Goal: Information Seeking & Learning: Learn about a topic

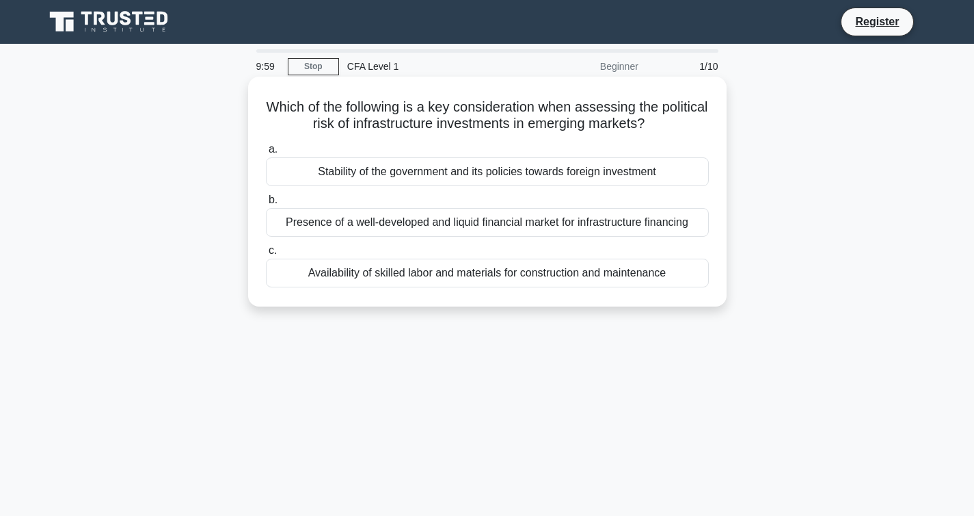
click at [415, 172] on div "Stability of the government and its policies towards foreign investment" at bounding box center [487, 171] width 443 height 29
click at [266, 154] on input "a. Stability of the government and its policies towards foreign investment" at bounding box center [266, 149] width 0 height 9
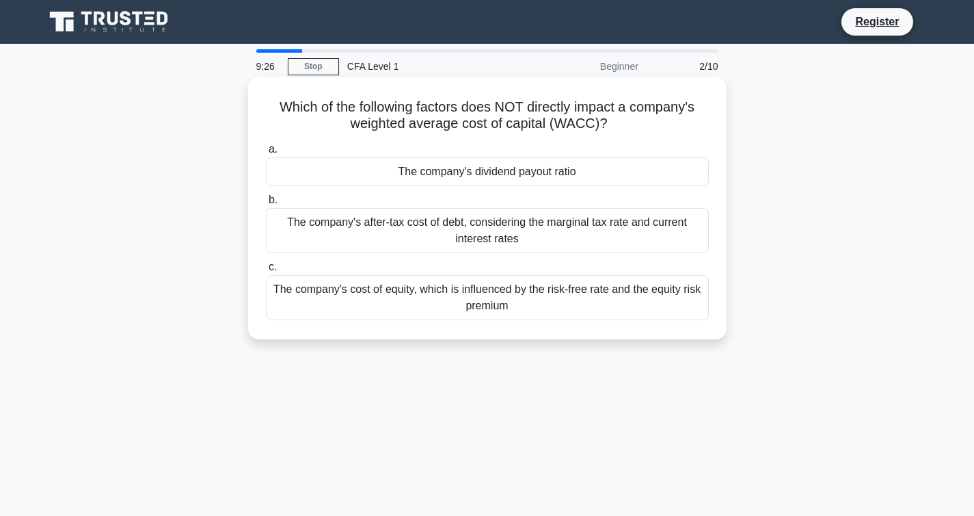
click at [411, 173] on div "The company's dividend payout ratio" at bounding box center [487, 171] width 443 height 29
click at [266, 154] on input "a. The company's dividend payout ratio" at bounding box center [266, 149] width 0 height 9
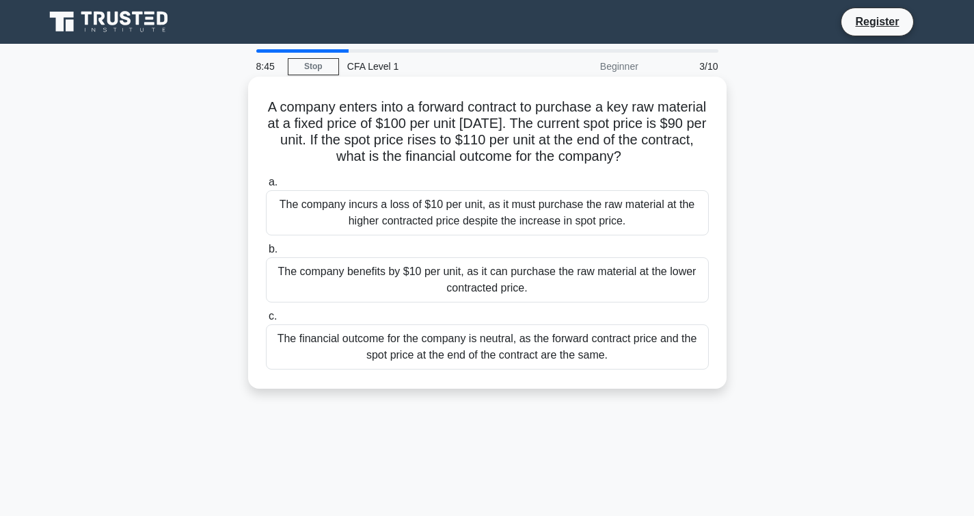
click at [472, 280] on div "The company benefits by $10 per unit, as it can purchase the raw material at th…" at bounding box center [487, 279] width 443 height 45
click at [266, 254] on input "b. The company benefits by $10 per unit, as it can purchase the raw material at…" at bounding box center [266, 249] width 0 height 9
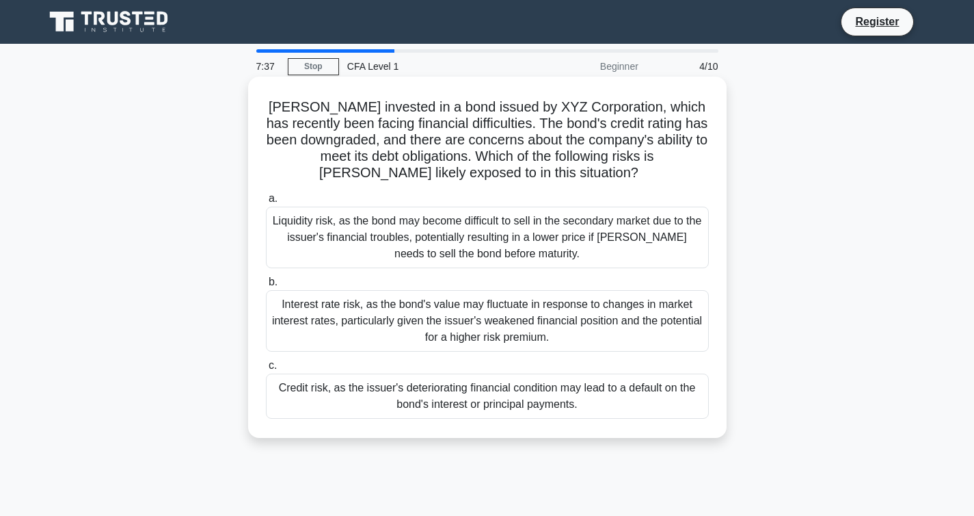
click at [503, 397] on div "Credit risk, as the issuer's deteriorating financial condition may lead to a de…" at bounding box center [487, 395] width 443 height 45
click at [266, 370] on input "c. Credit risk, as the issuer's deteriorating financial condition may lead to a…" at bounding box center [266, 365] width 0 height 9
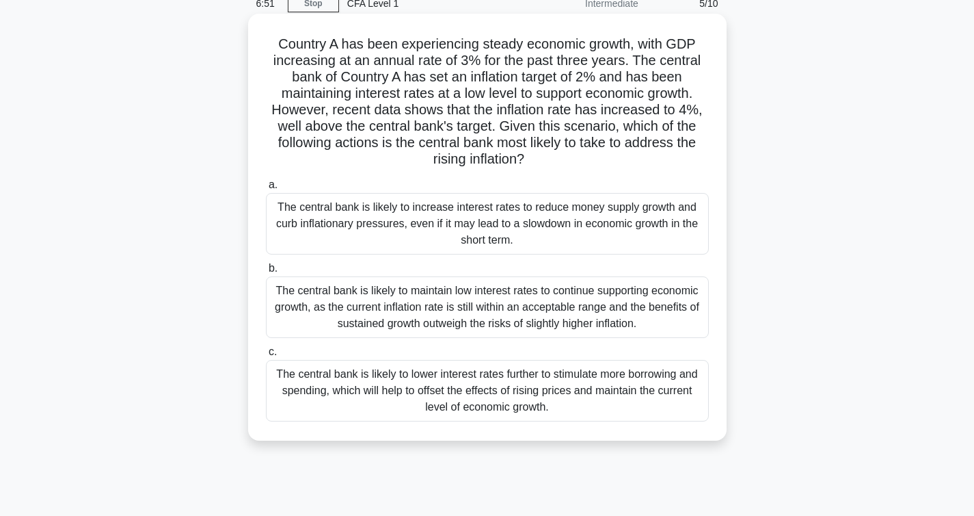
scroll to position [147, 0]
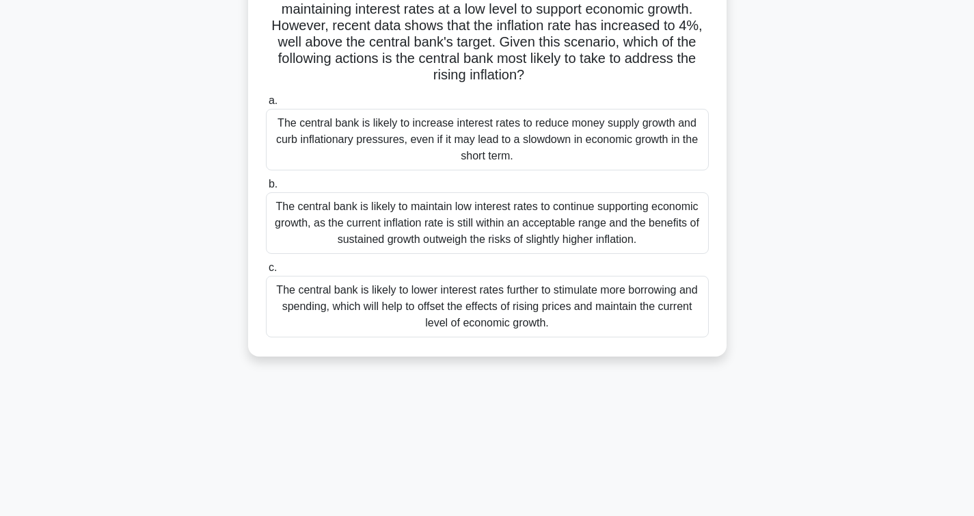
click at [552, 133] on div "The central bank is likely to increase interest rates to reduce money supply gr…" at bounding box center [487, 140] width 443 height 62
click at [266, 105] on input "a. The central bank is likely to increase interest rates to reduce money supply…" at bounding box center [266, 100] width 0 height 9
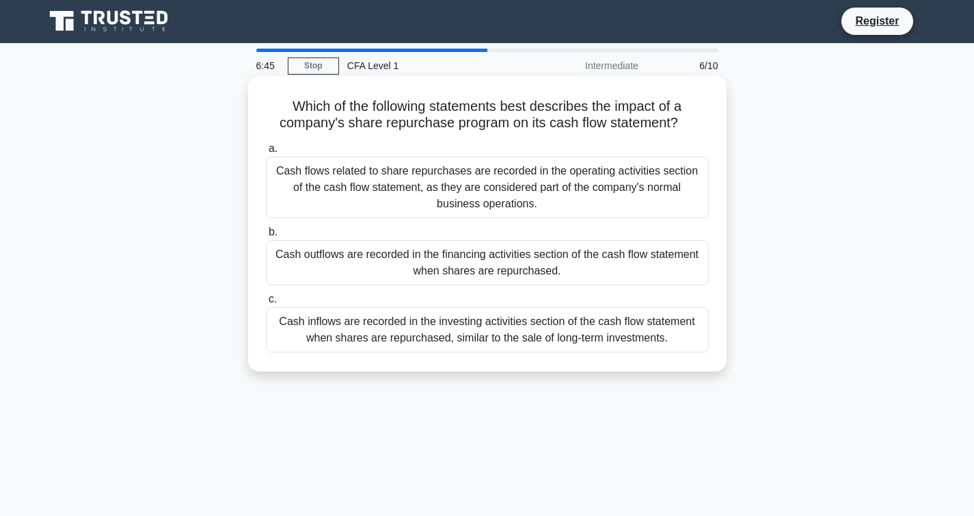
scroll to position [0, 0]
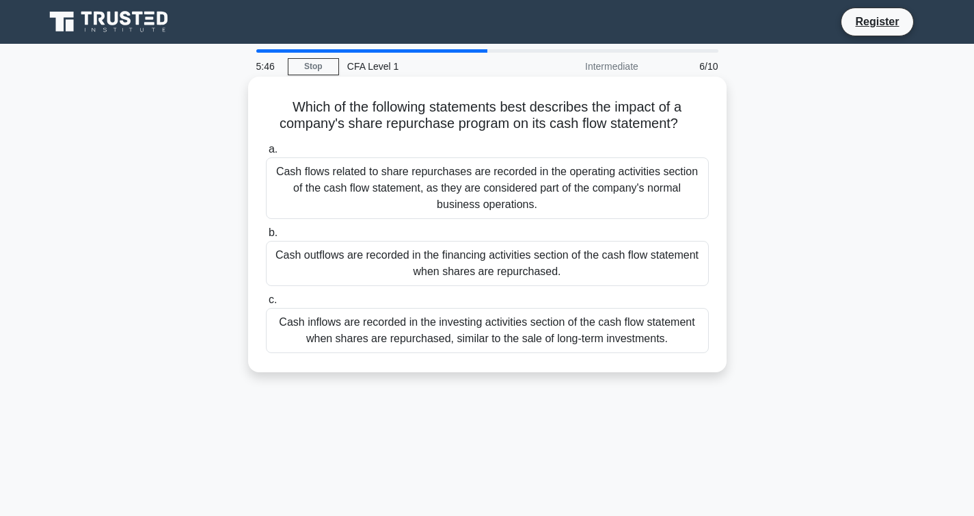
click at [518, 190] on div "Cash flows related to share repurchases are recorded in the operating activitie…" at bounding box center [487, 188] width 443 height 62
click at [266, 154] on input "a. Cash flows related to share repurchases are recorded in the operating activi…" at bounding box center [266, 149] width 0 height 9
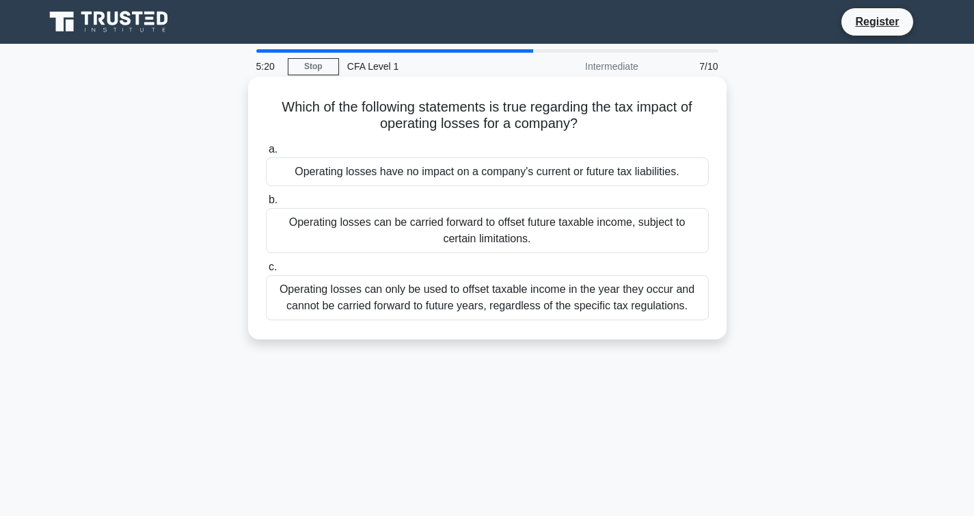
click at [514, 224] on div "Operating losses can be carried forward to offset future taxable income, subjec…" at bounding box center [487, 230] width 443 height 45
click at [266, 204] on input "b. Operating losses can be carried forward to offset future taxable income, sub…" at bounding box center [266, 200] width 0 height 9
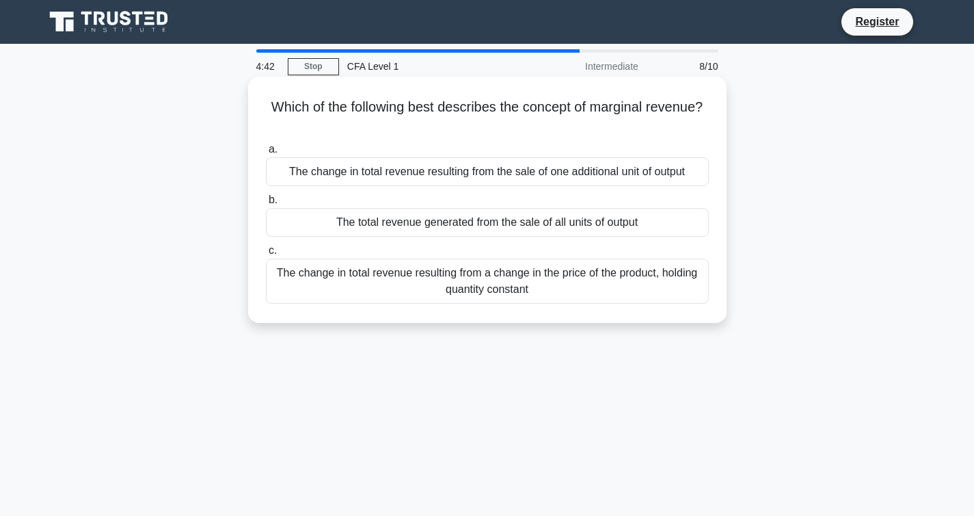
click at [491, 288] on div "The change in total revenue resulting from a change in the price of the product…" at bounding box center [487, 280] width 443 height 45
click at [266, 255] on input "c. The change in total revenue resulting from a change in the price of the prod…" at bounding box center [266, 250] width 0 height 9
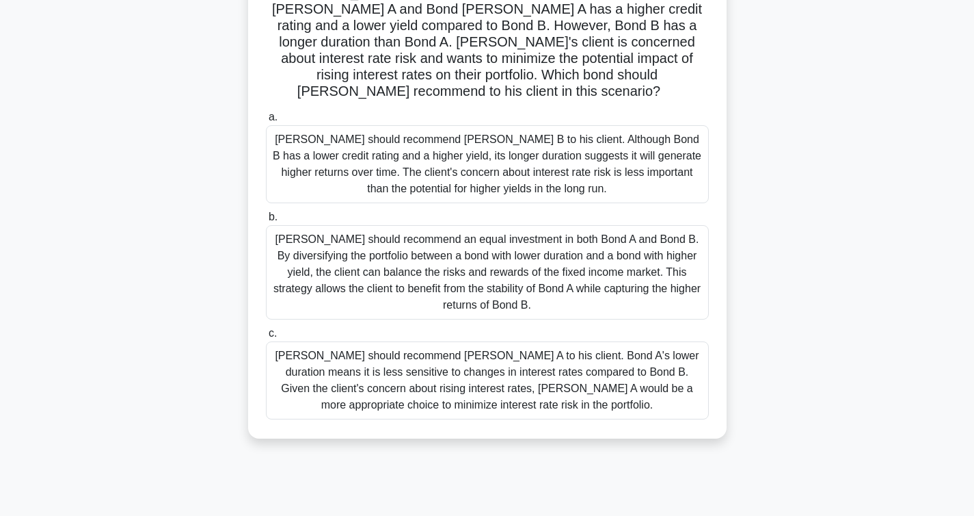
scroll to position [152, 0]
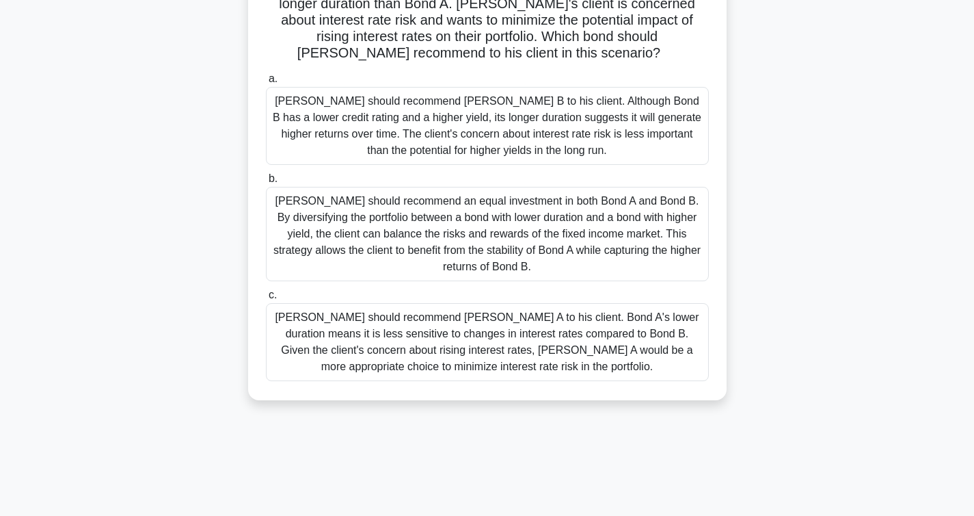
click at [486, 115] on div "[PERSON_NAME] should recommend [PERSON_NAME] B to his client. Although Bond B h…" at bounding box center [487, 126] width 443 height 78
click at [266, 83] on input "a. [PERSON_NAME] should recommend [PERSON_NAME] B to his client. Although Bond …" at bounding box center [266, 79] width 0 height 9
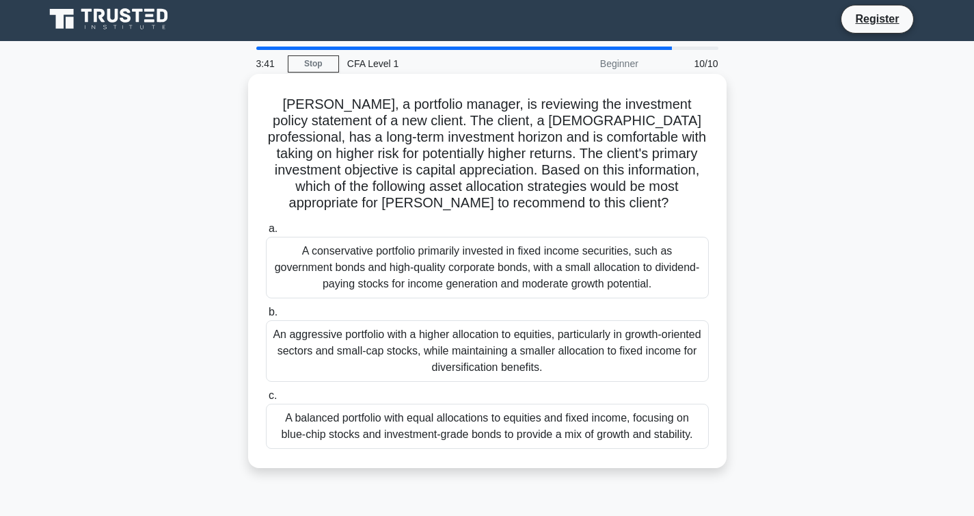
scroll to position [0, 0]
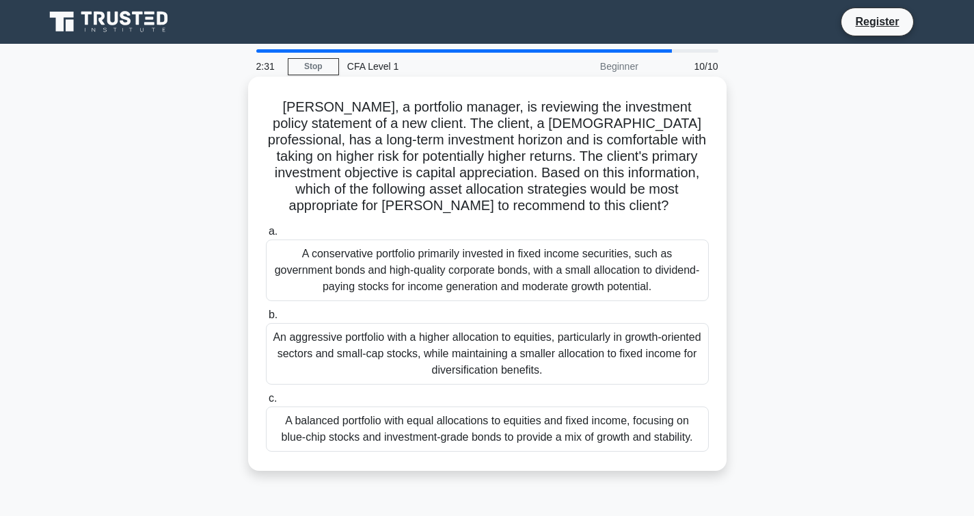
click at [549, 417] on div "A balanced portfolio with equal allocations to equities and fixed income, focus…" at bounding box center [487, 428] width 443 height 45
click at [266, 403] on input "c. A balanced portfolio with equal allocations to equities and fixed income, fo…" at bounding box center [266, 398] width 0 height 9
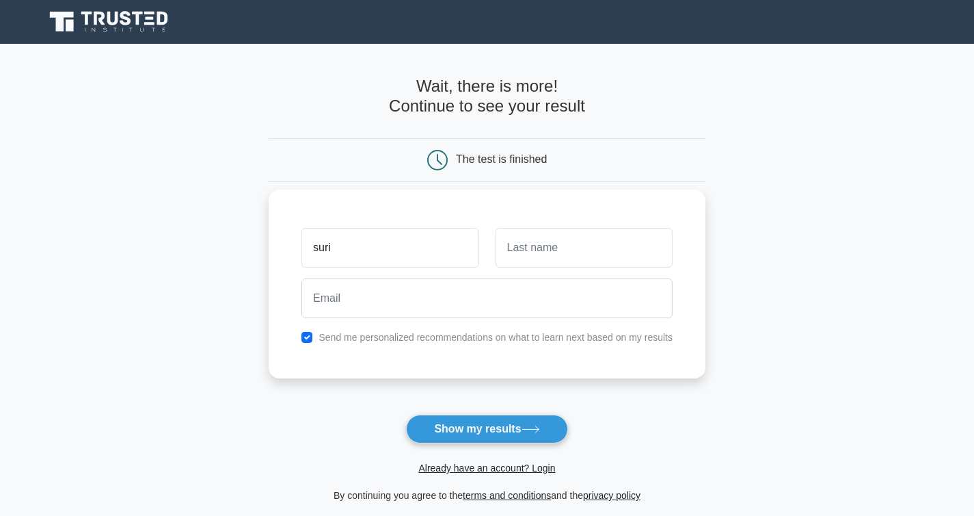
type input "suri"
type input "b"
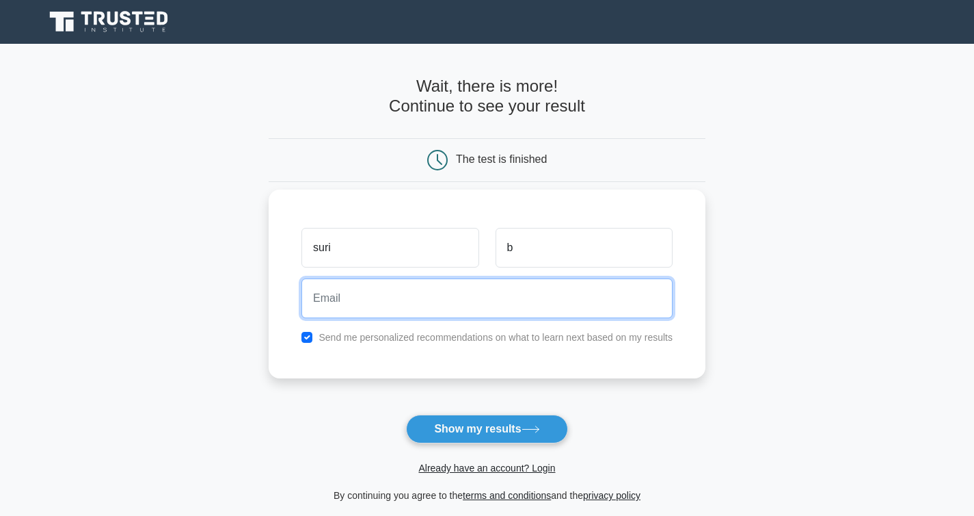
click at [340, 309] on input "email" at bounding box center [487, 298] width 371 height 40
type input "sbonuofficial@gmail.com"
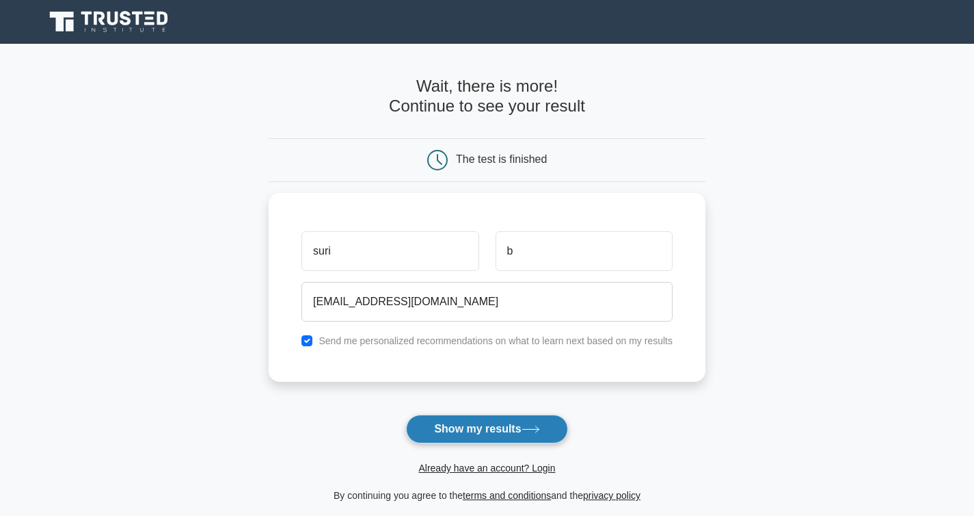
click at [505, 426] on button "Show my results" at bounding box center [486, 428] width 161 height 29
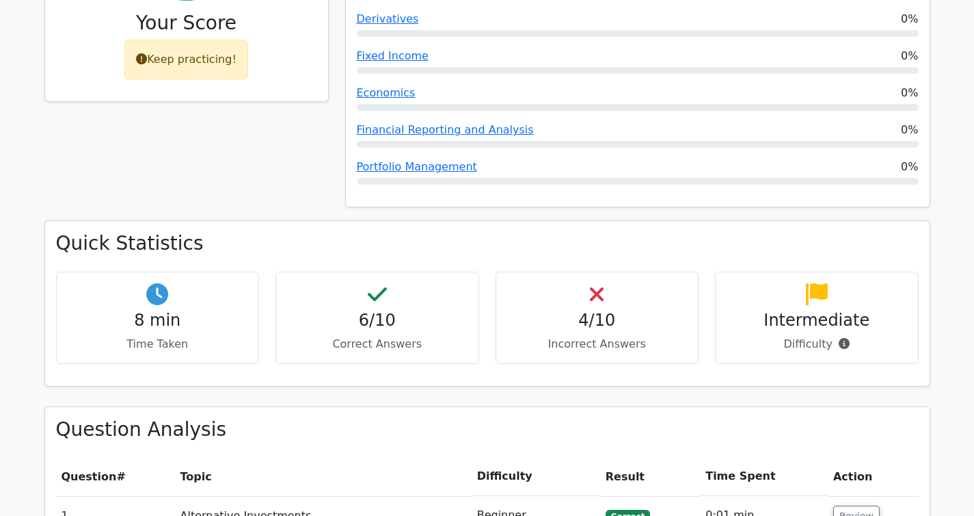
scroll to position [632, 0]
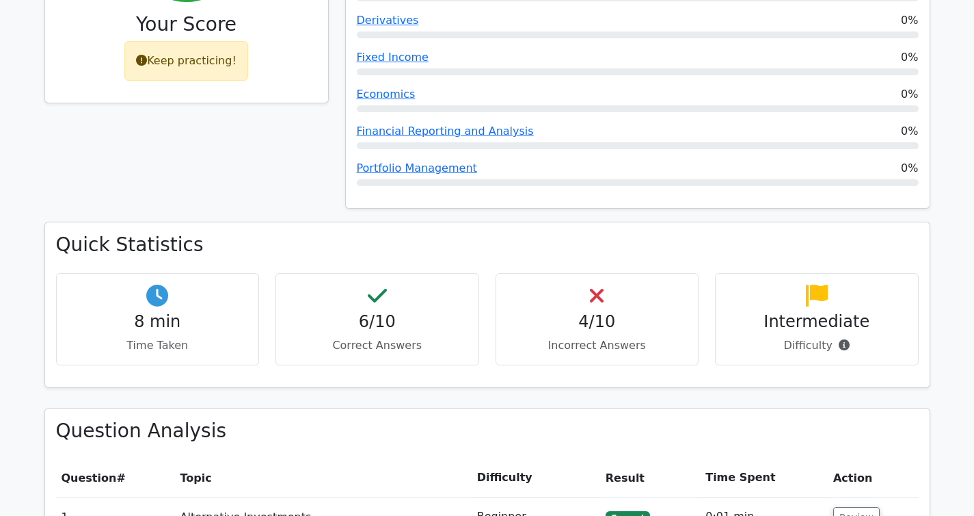
click at [454, 233] on h3 "Quick Statistics" at bounding box center [487, 244] width 863 height 23
click at [339, 222] on div "Quick Statistics 8 min Time Taken 6/10 Correct Answers 4/10 Incorrect Answers I…" at bounding box center [487, 304] width 885 height 164
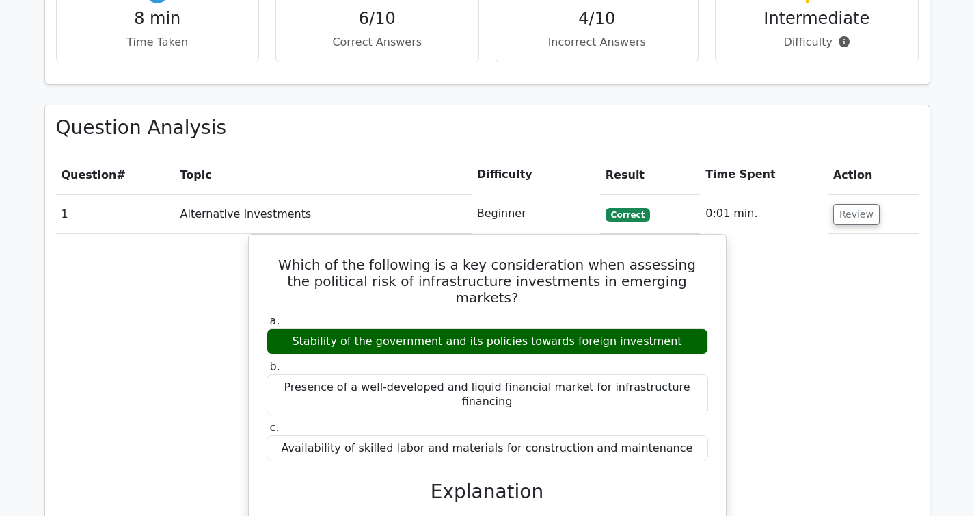
scroll to position [883, 0]
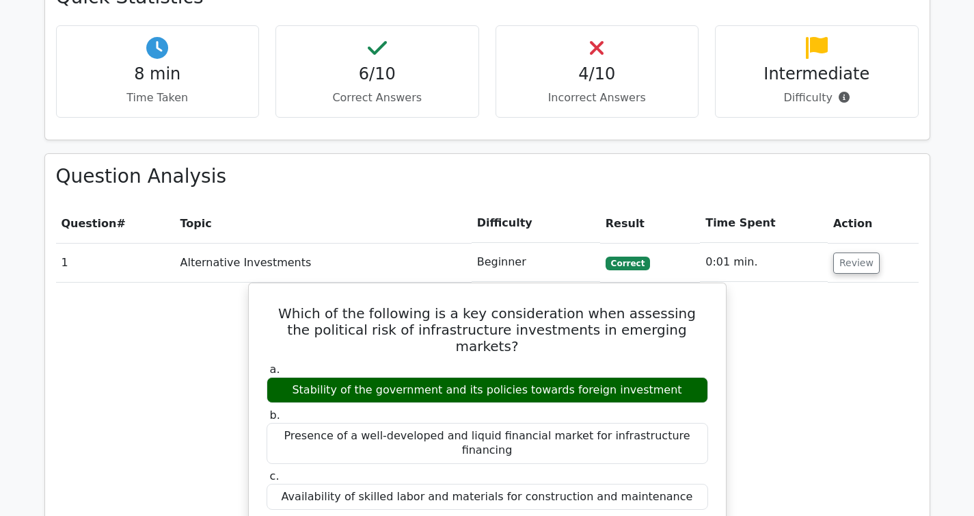
click at [357, 243] on td "Alternative Investments" at bounding box center [323, 262] width 297 height 39
click at [760, 243] on td "0:01 min." at bounding box center [764, 262] width 128 height 39
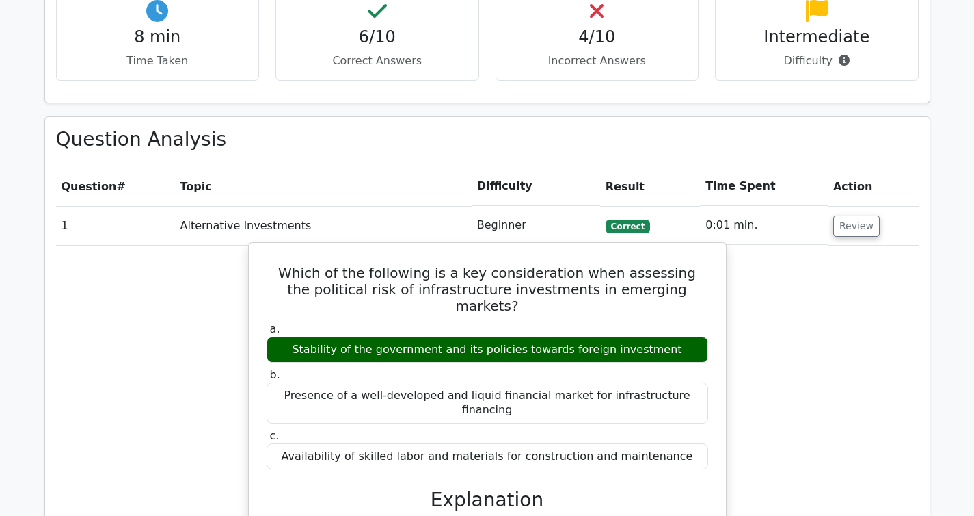
scroll to position [925, 0]
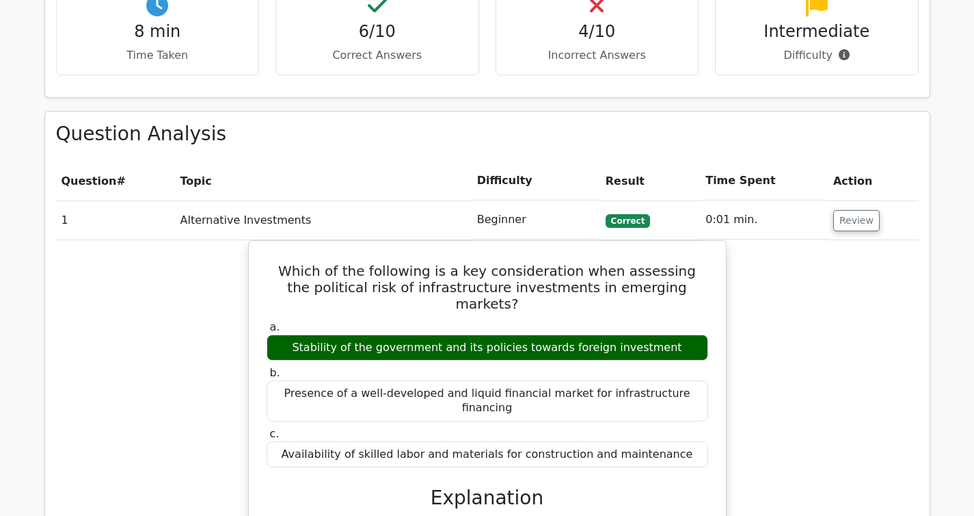
click at [680, 200] on td "Correct" at bounding box center [650, 219] width 100 height 39
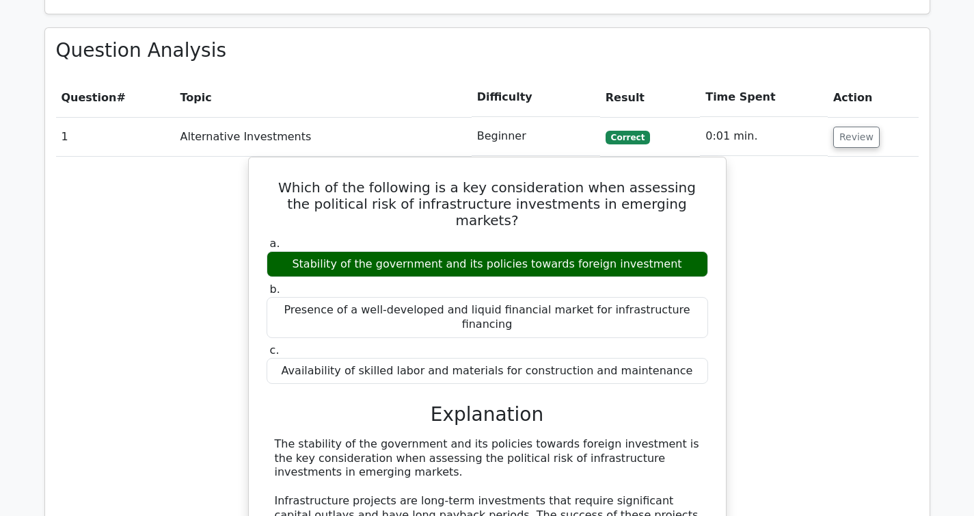
scroll to position [1041, 0]
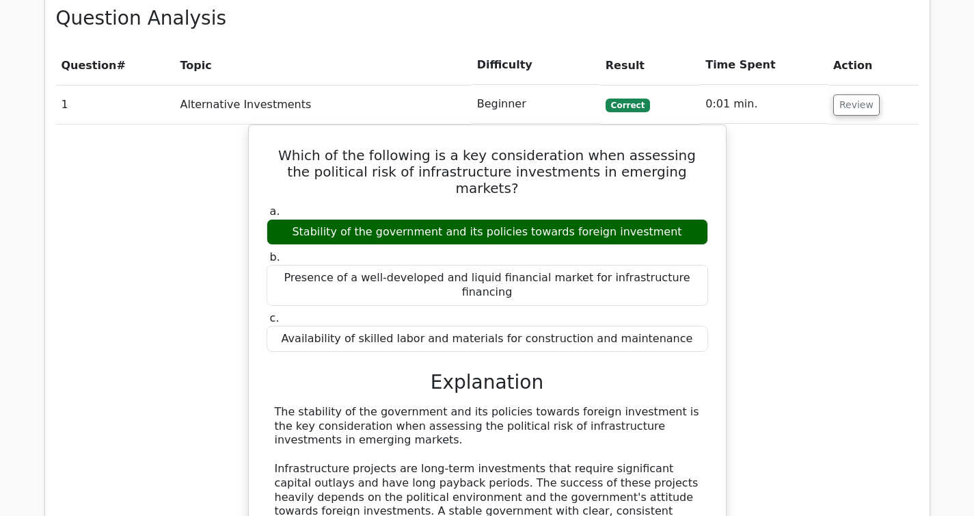
click at [815, 173] on div "Which of the following is a key consideration when assessing the political risk…" at bounding box center [487, 436] width 863 height 624
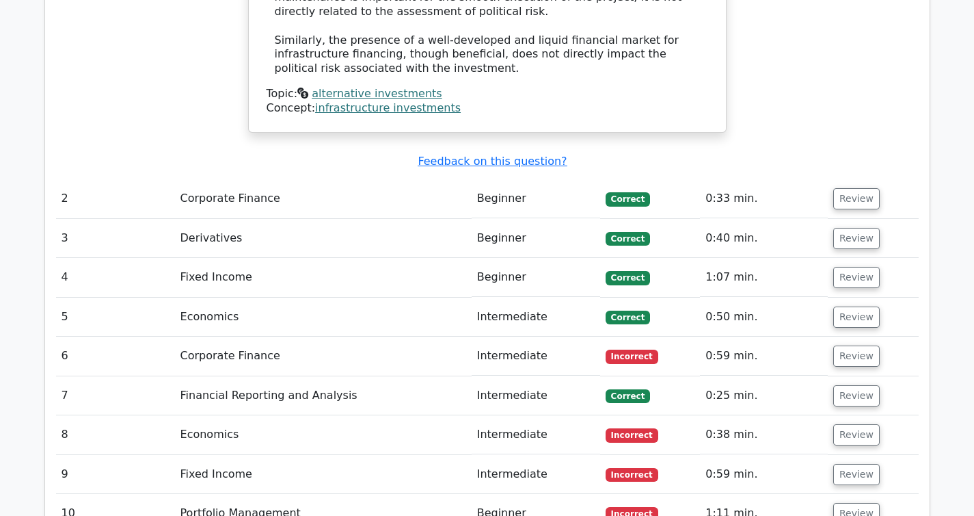
scroll to position [1646, 0]
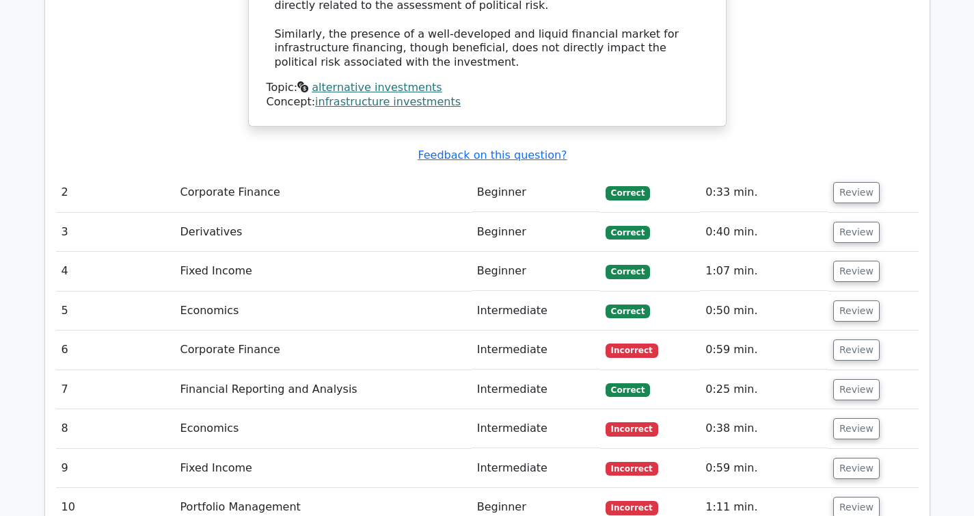
click at [780, 173] on td "0:33 min." at bounding box center [764, 192] width 128 height 39
click at [834, 182] on button "Review" at bounding box center [857, 192] width 46 height 21
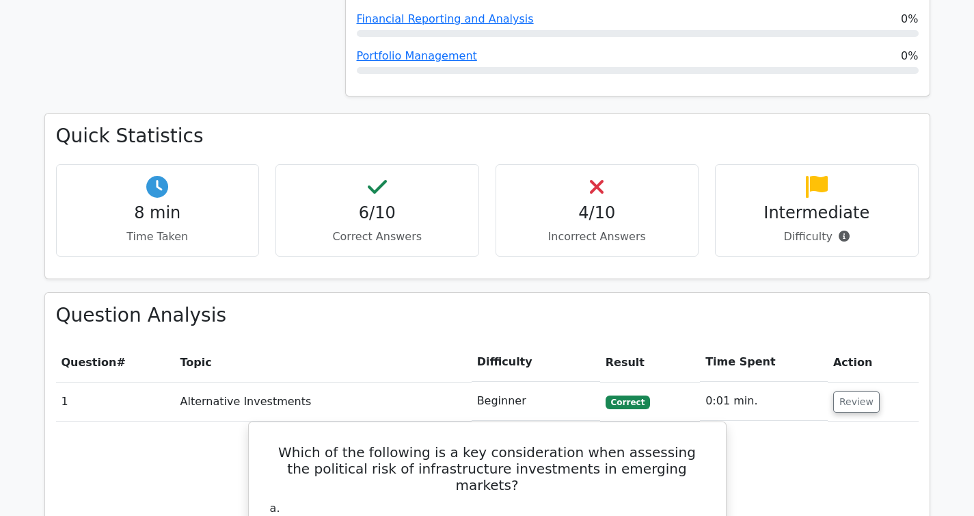
scroll to position [656, 0]
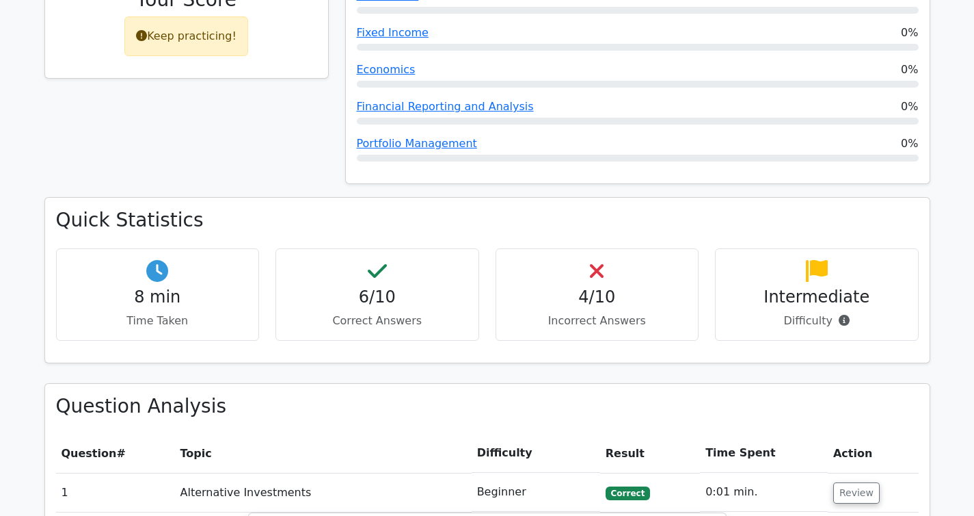
click at [403, 262] on div "6/10 Correct Answers" at bounding box center [378, 294] width 204 height 92
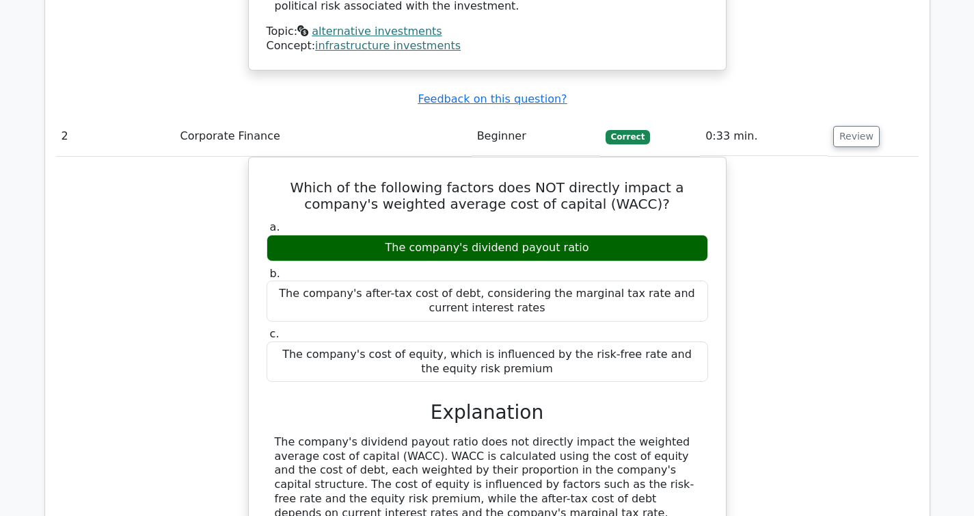
scroll to position [1703, 0]
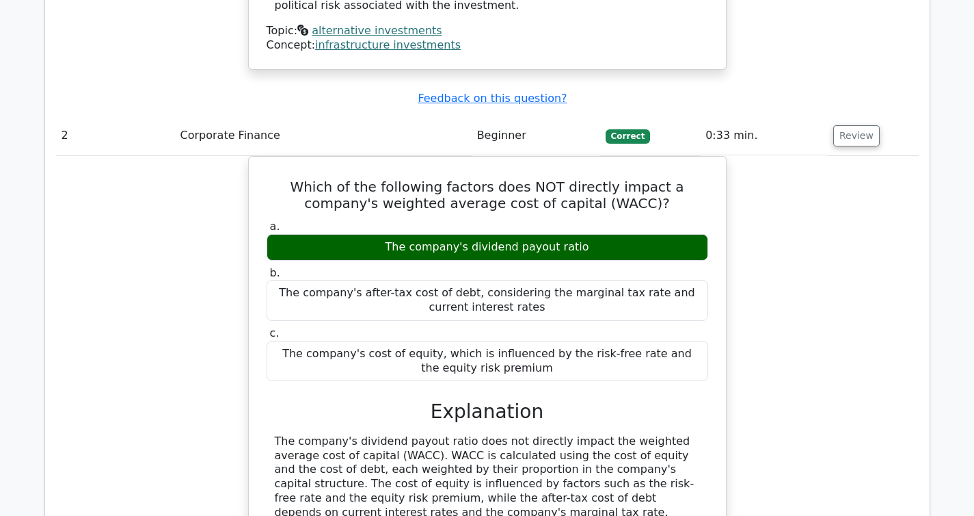
click at [799, 218] on div "Which of the following factors does NOT directly impact a company's weighted av…" at bounding box center [487, 395] width 863 height 479
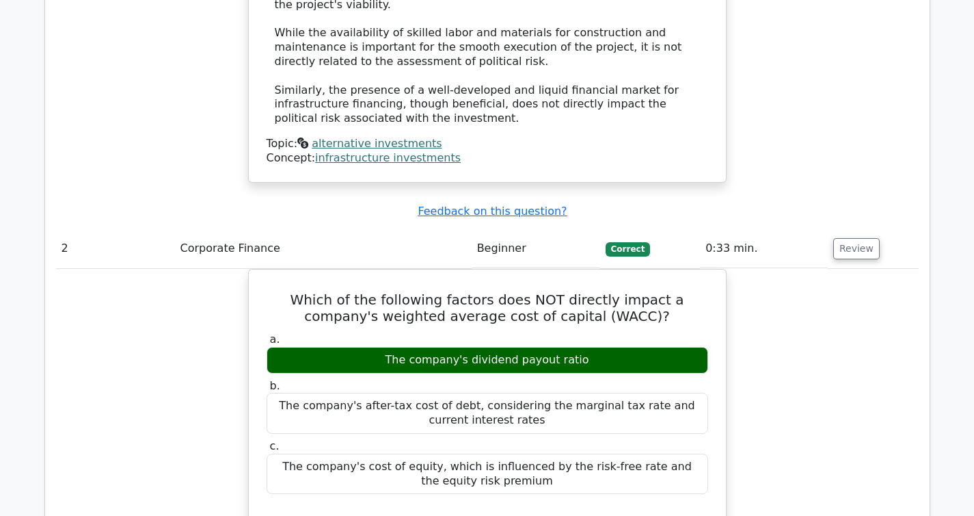
scroll to position [1592, 0]
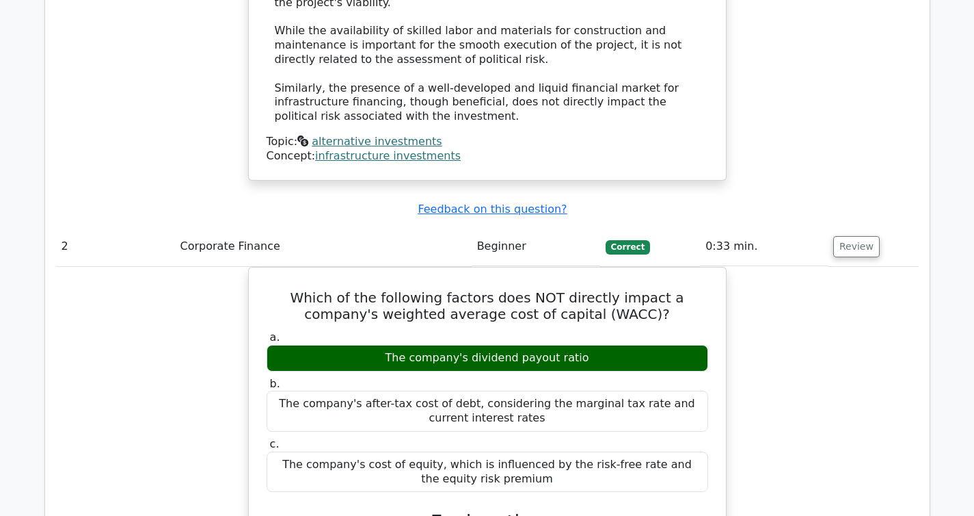
click at [799, 267] on div "Which of the following factors does NOT directly impact a company's weighted av…" at bounding box center [487, 506] width 863 height 479
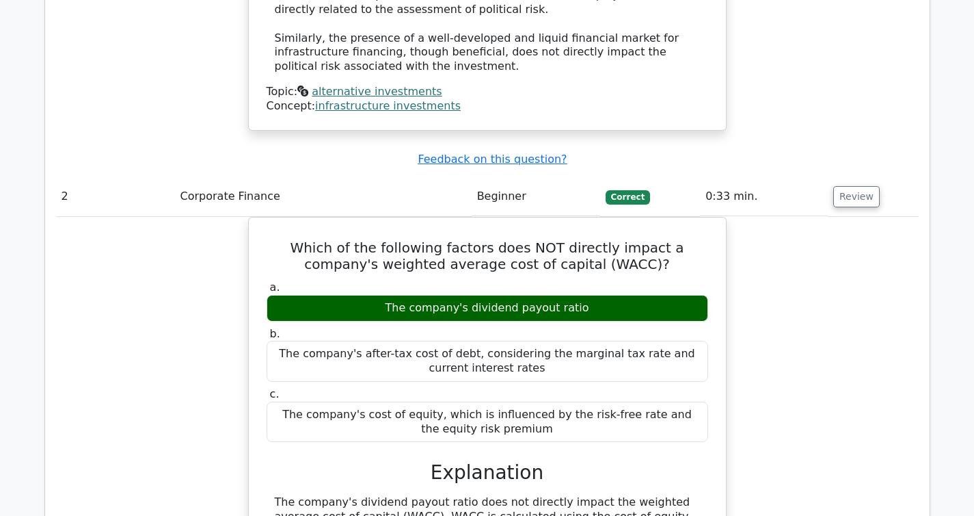
scroll to position [1649, 0]
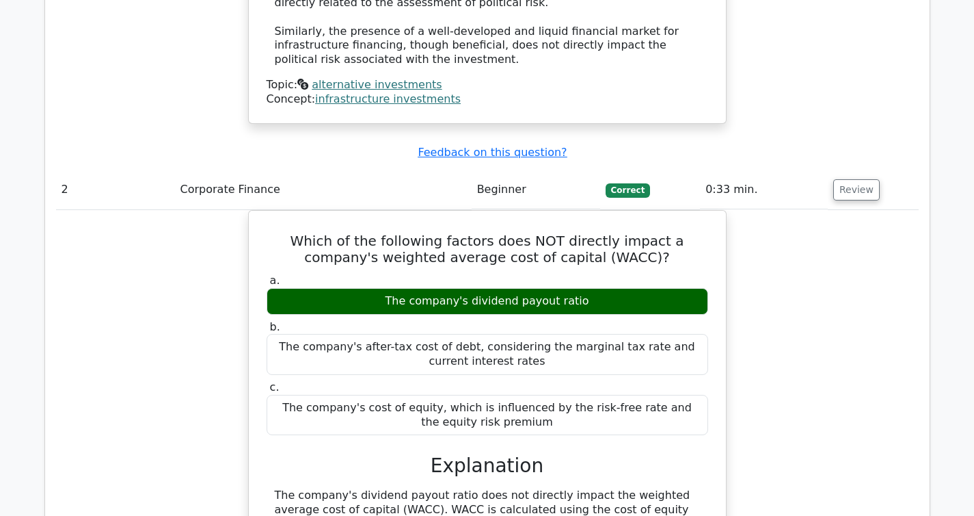
click at [799, 220] on div "Which of the following factors does NOT directly impact a company's weighted av…" at bounding box center [487, 449] width 863 height 479
click at [840, 240] on div "Which of the following factors does NOT directly impact a company's weighted av…" at bounding box center [487, 449] width 863 height 479
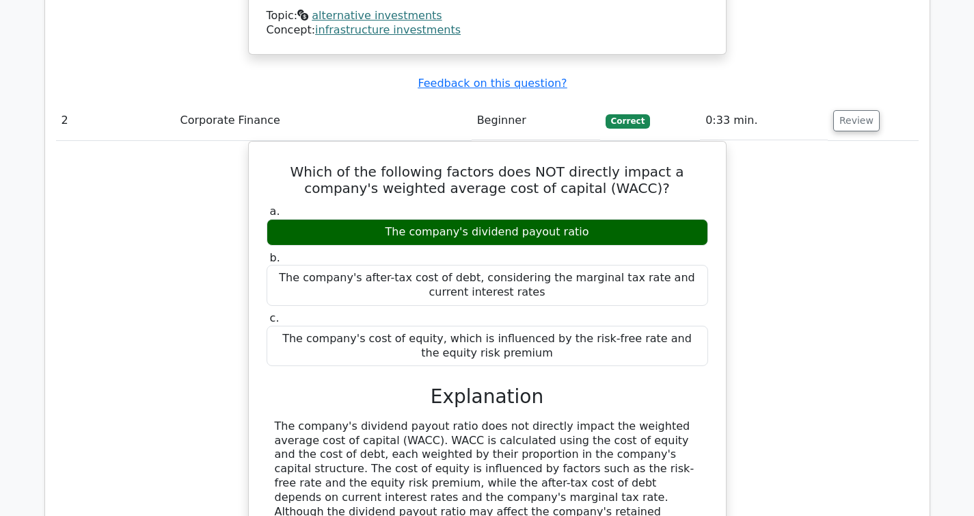
scroll to position [1716, 0]
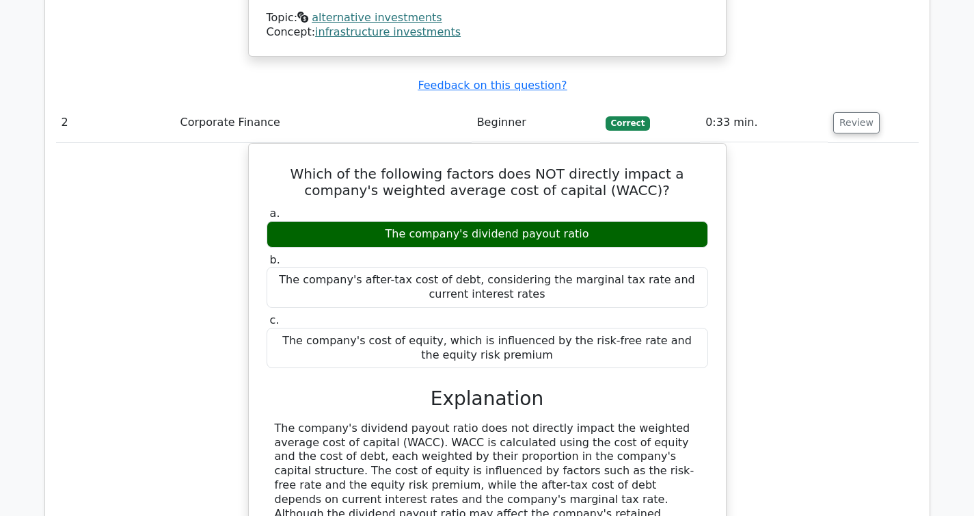
click at [837, 164] on div "Which of the following factors does NOT directly impact a company's weighted av…" at bounding box center [487, 382] width 863 height 479
click at [811, 143] on div "Which of the following factors does NOT directly impact a company's weighted av…" at bounding box center [487, 382] width 863 height 479
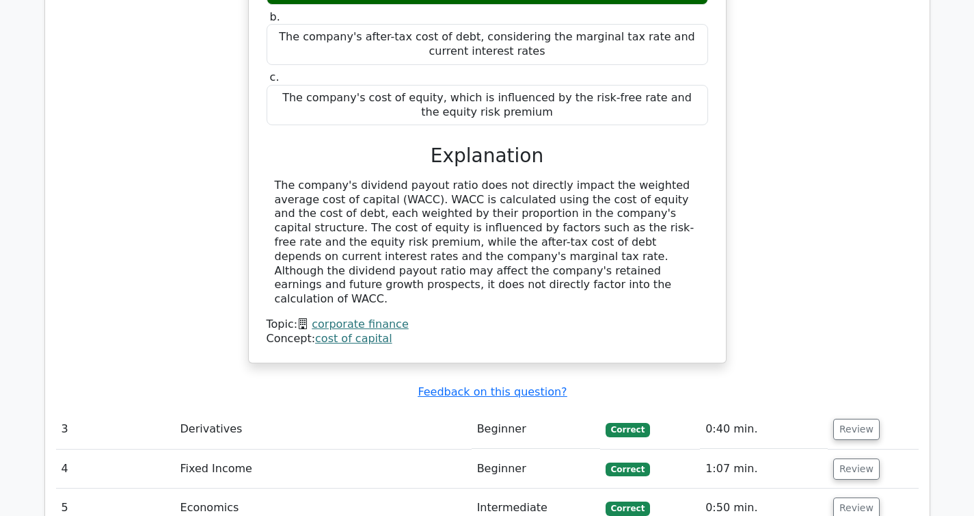
scroll to position [1968, 0]
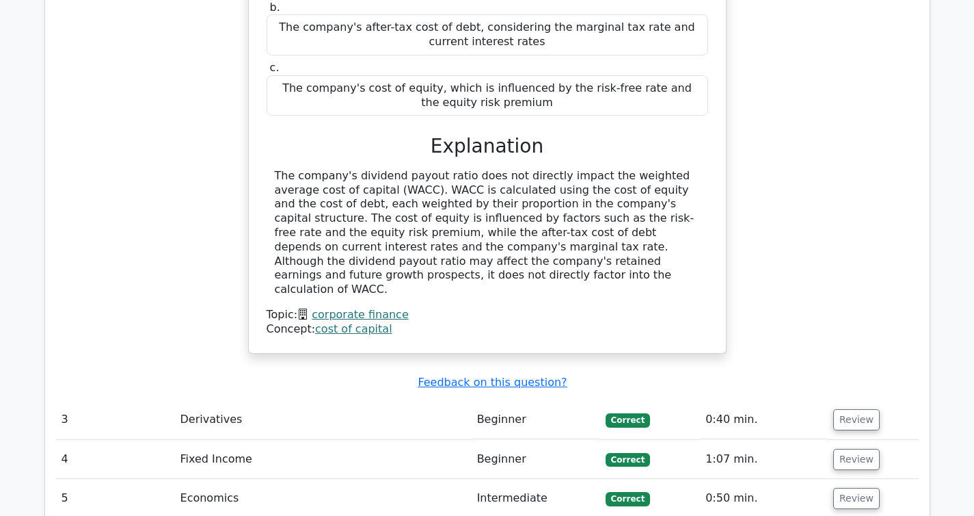
click at [811, 142] on div "Which of the following factors does NOT directly impact a company's weighted av…" at bounding box center [487, 130] width 863 height 479
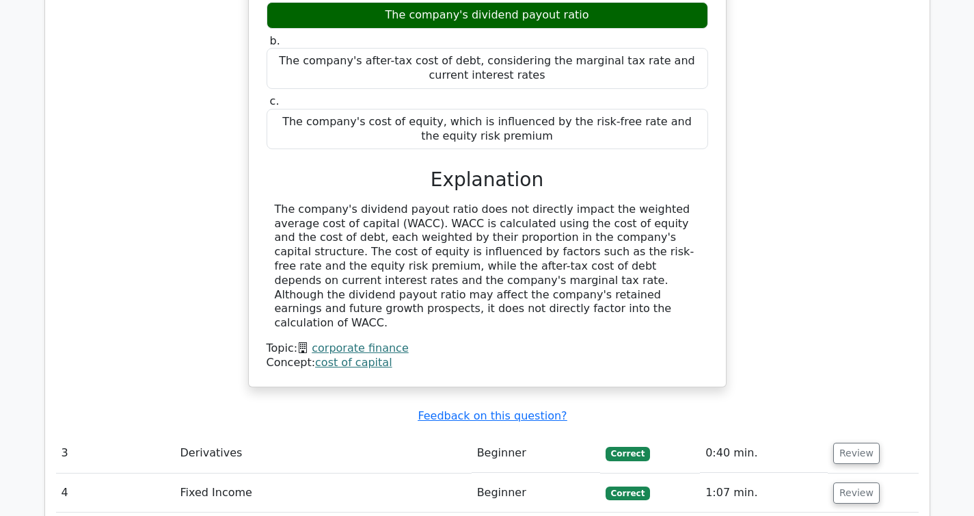
scroll to position [1879, 0]
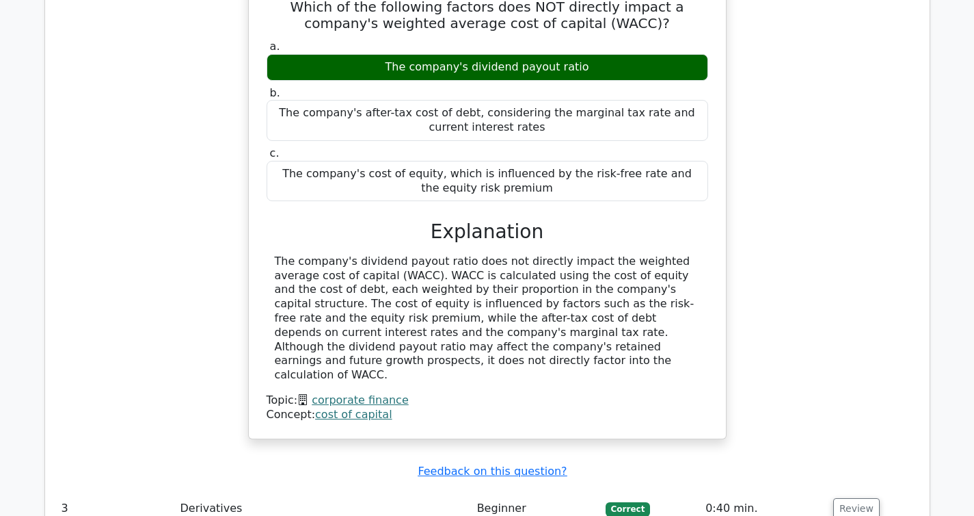
click at [367, 254] on div "The company's dividend payout ratio does not directly impact the weighted avera…" at bounding box center [487, 318] width 425 height 128
copy div "WACC"
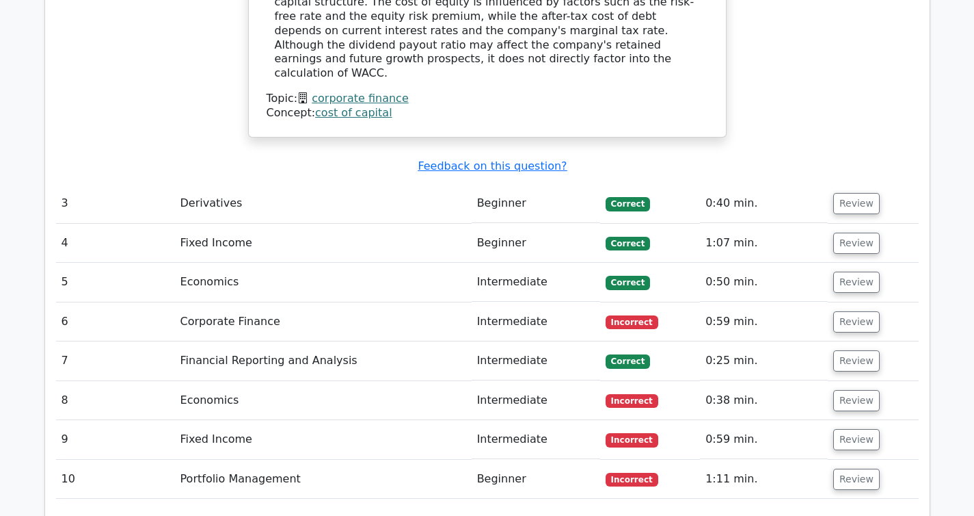
scroll to position [2160, 0]
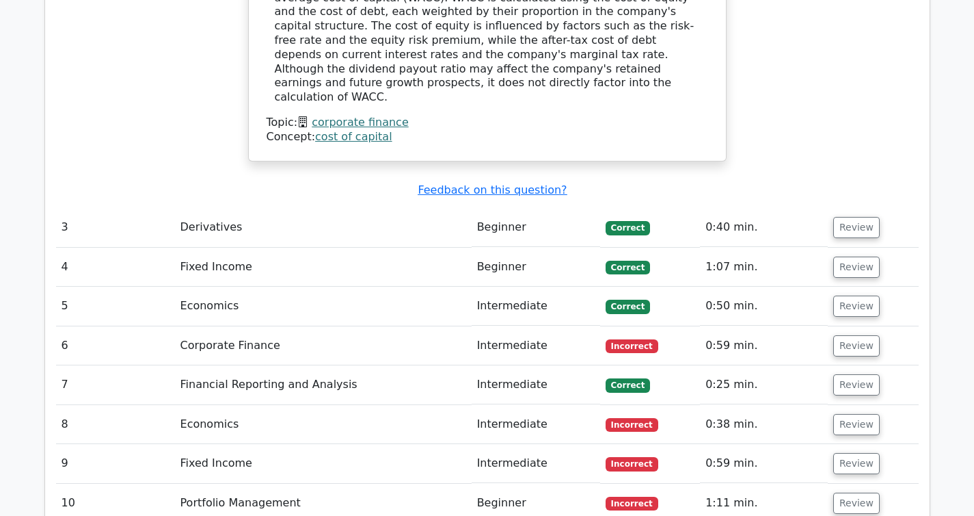
click at [590, 208] on td "Beginner" at bounding box center [536, 227] width 129 height 39
click at [850, 217] on button "Review" at bounding box center [857, 227] width 46 height 21
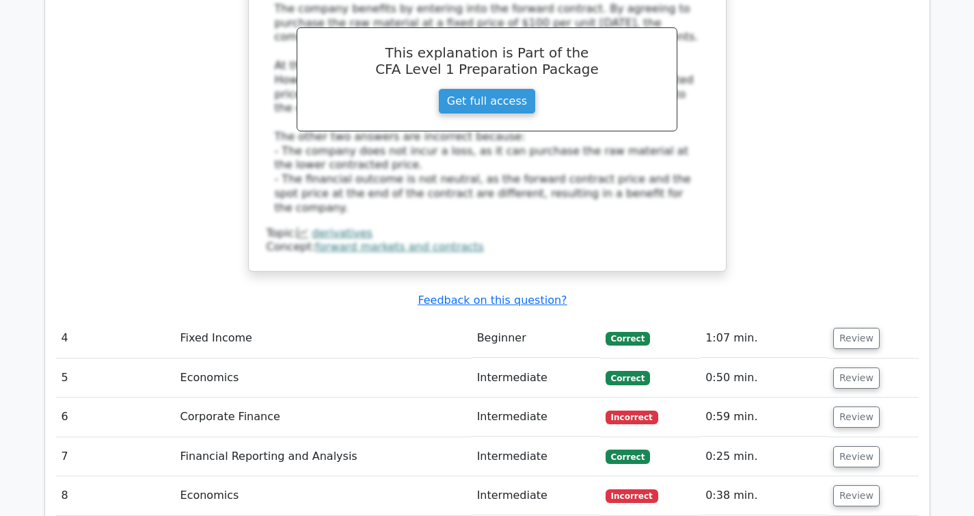
scroll to position [2757, 0]
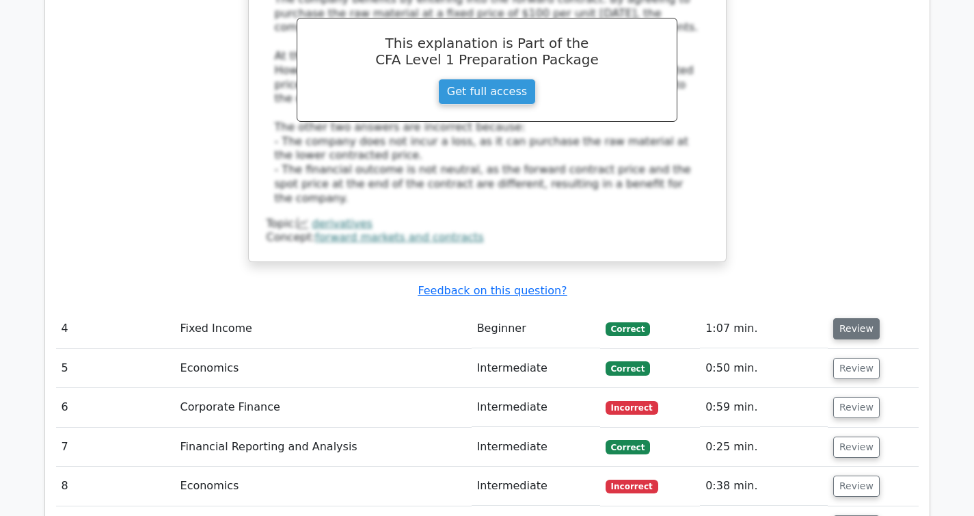
click at [843, 318] on button "Review" at bounding box center [857, 328] width 46 height 21
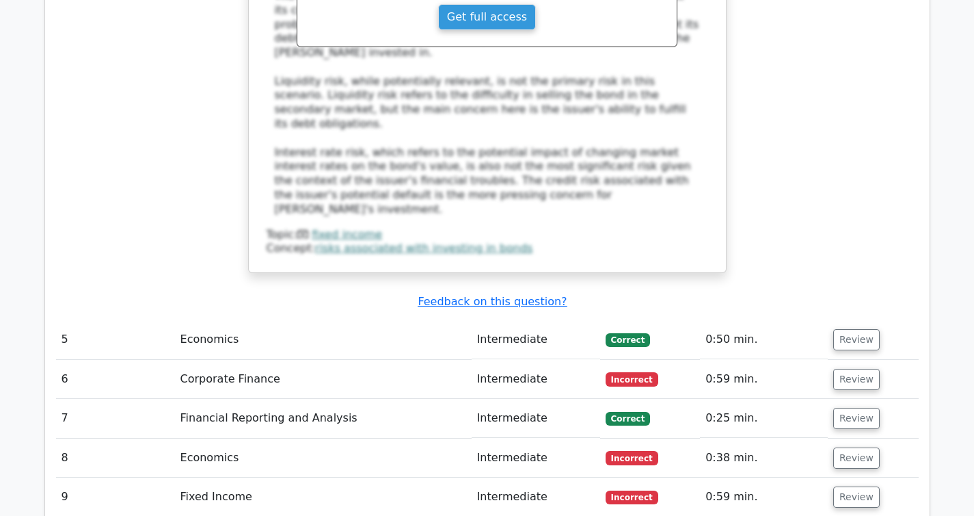
scroll to position [3576, 0]
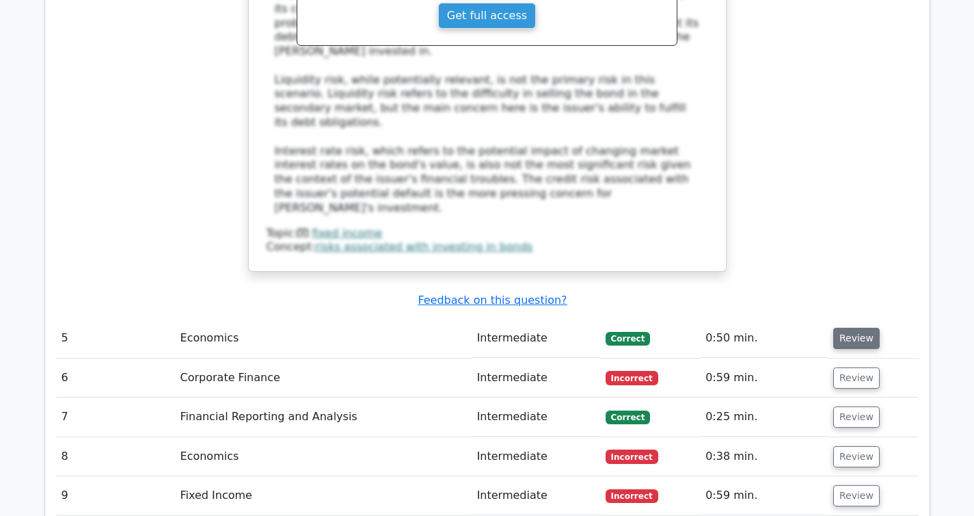
click at [838, 328] on button "Review" at bounding box center [857, 338] width 46 height 21
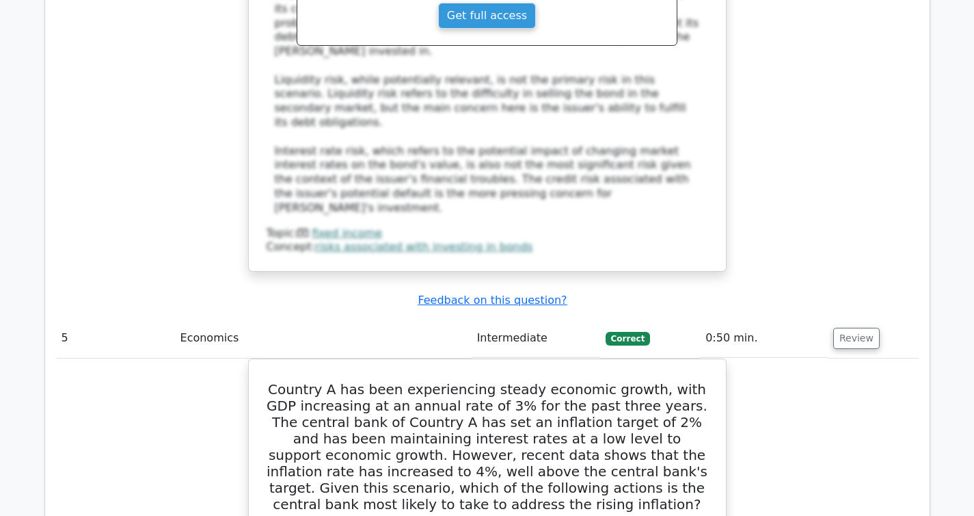
scroll to position [3644, 0]
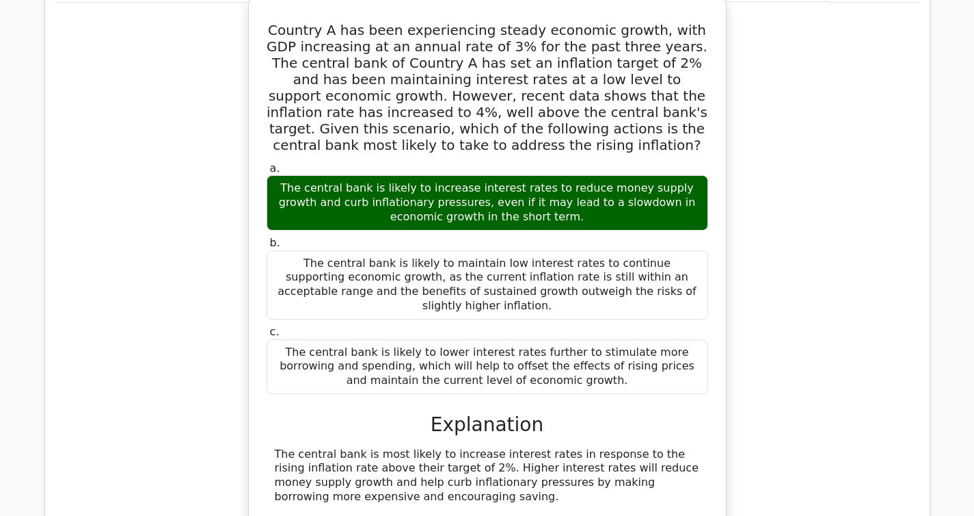
scroll to position [3984, 0]
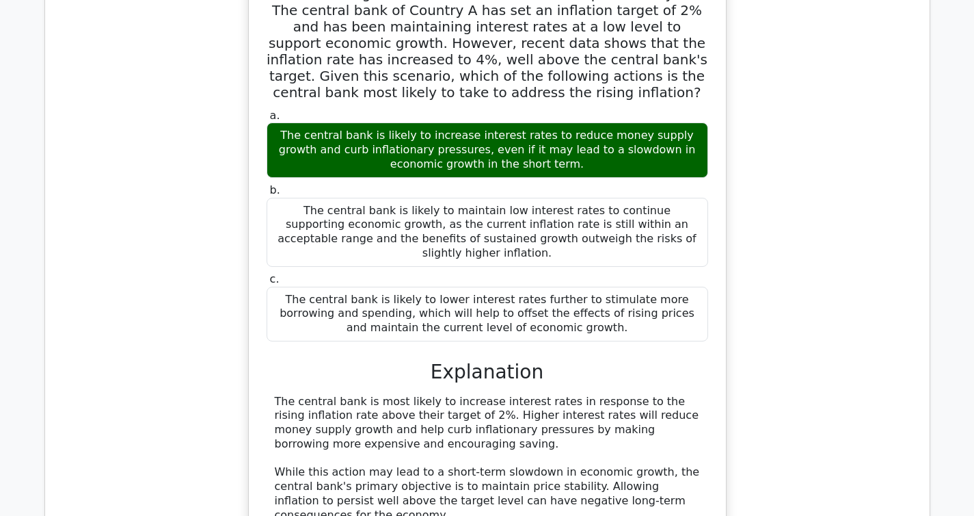
drag, startPoint x: 276, startPoint y: 163, endPoint x: 377, endPoint y: 208, distance: 110.8
copy div "The central bank is most likely to increase interest rates in response to the r…"
